Goal: Task Accomplishment & Management: Complete application form

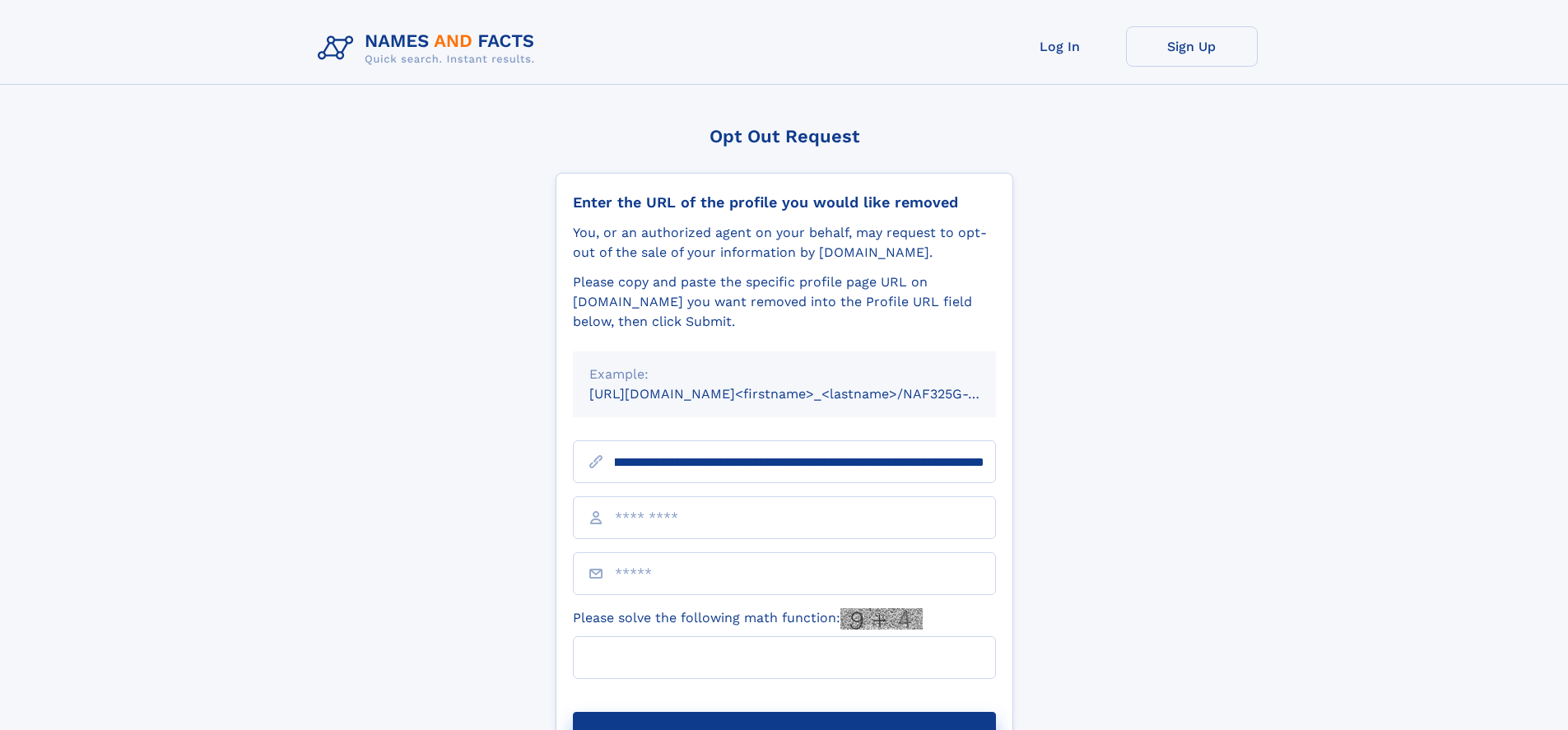
scroll to position [0, 174]
type input "**********"
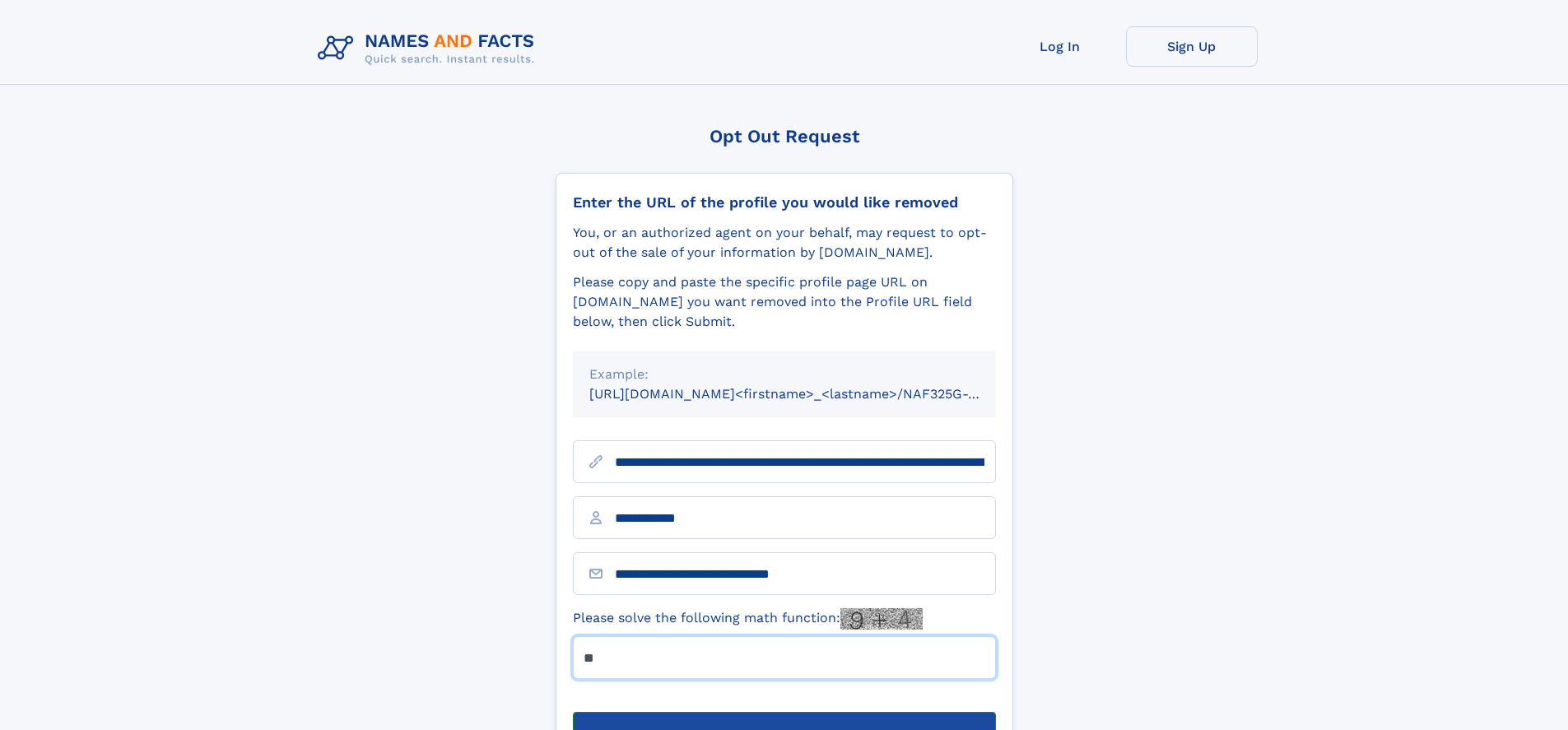
type input "**"
click at [784, 712] on button "Submit Opt Out Request" at bounding box center [785, 738] width 423 height 53
